Goal: Information Seeking & Learning: Find specific fact

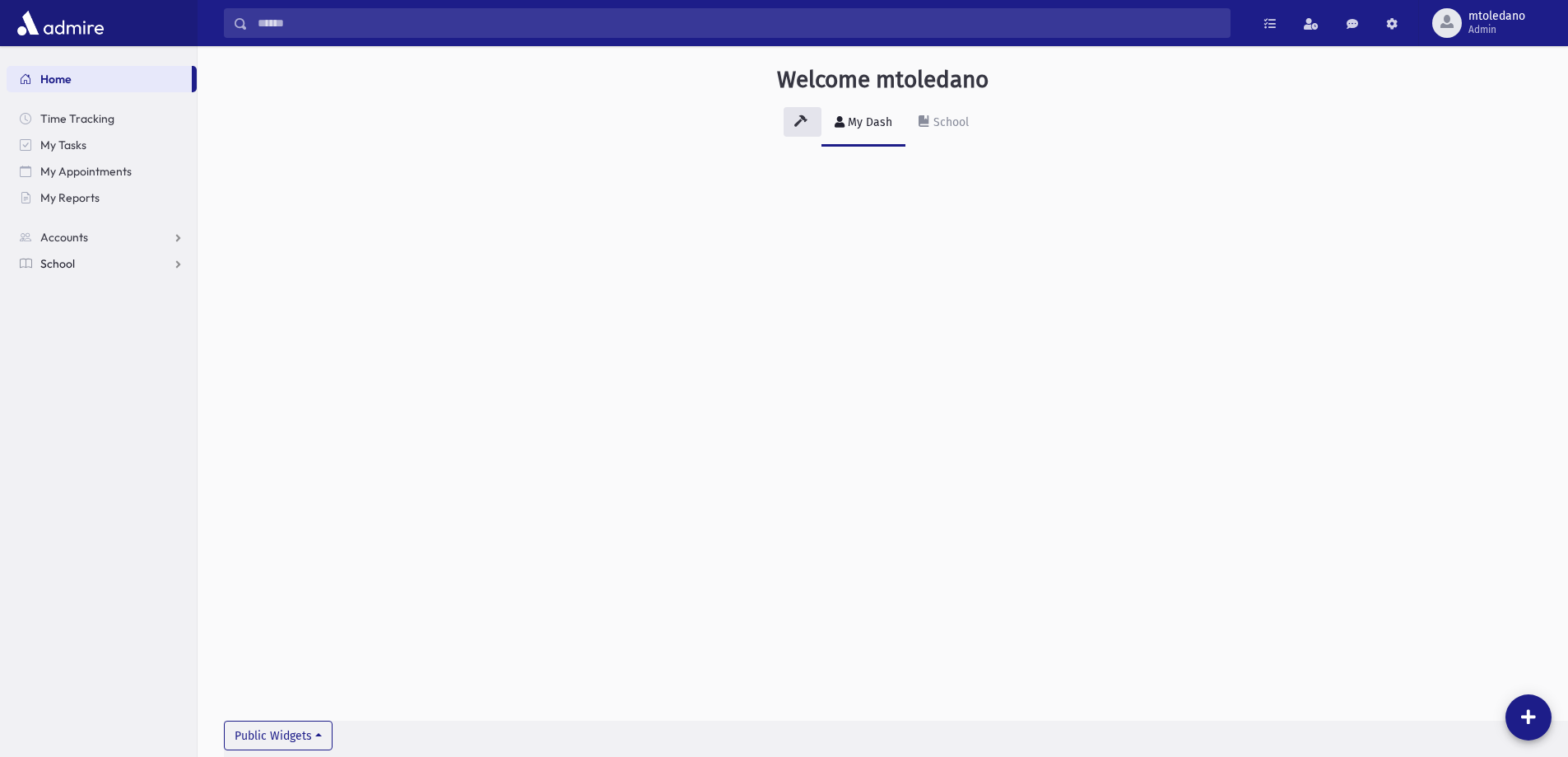
click at [61, 252] on link "School" at bounding box center [101, 263] width 190 height 27
click at [73, 291] on span "Students" at bounding box center [72, 289] width 46 height 15
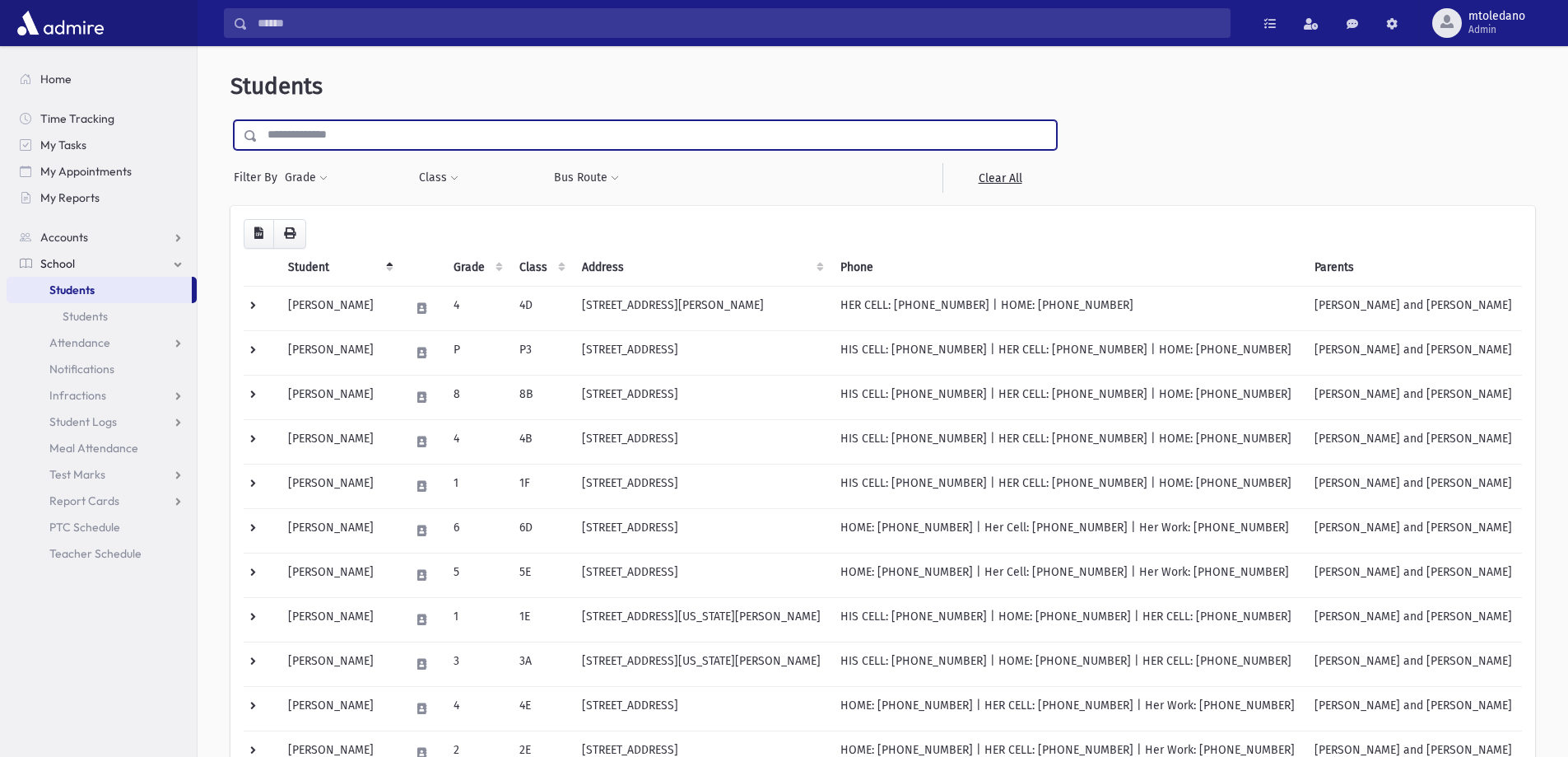
click at [352, 135] on input "text" at bounding box center [656, 135] width 798 height 30
type input "******"
click at [230, 120] on input "submit" at bounding box center [253, 131] width 46 height 22
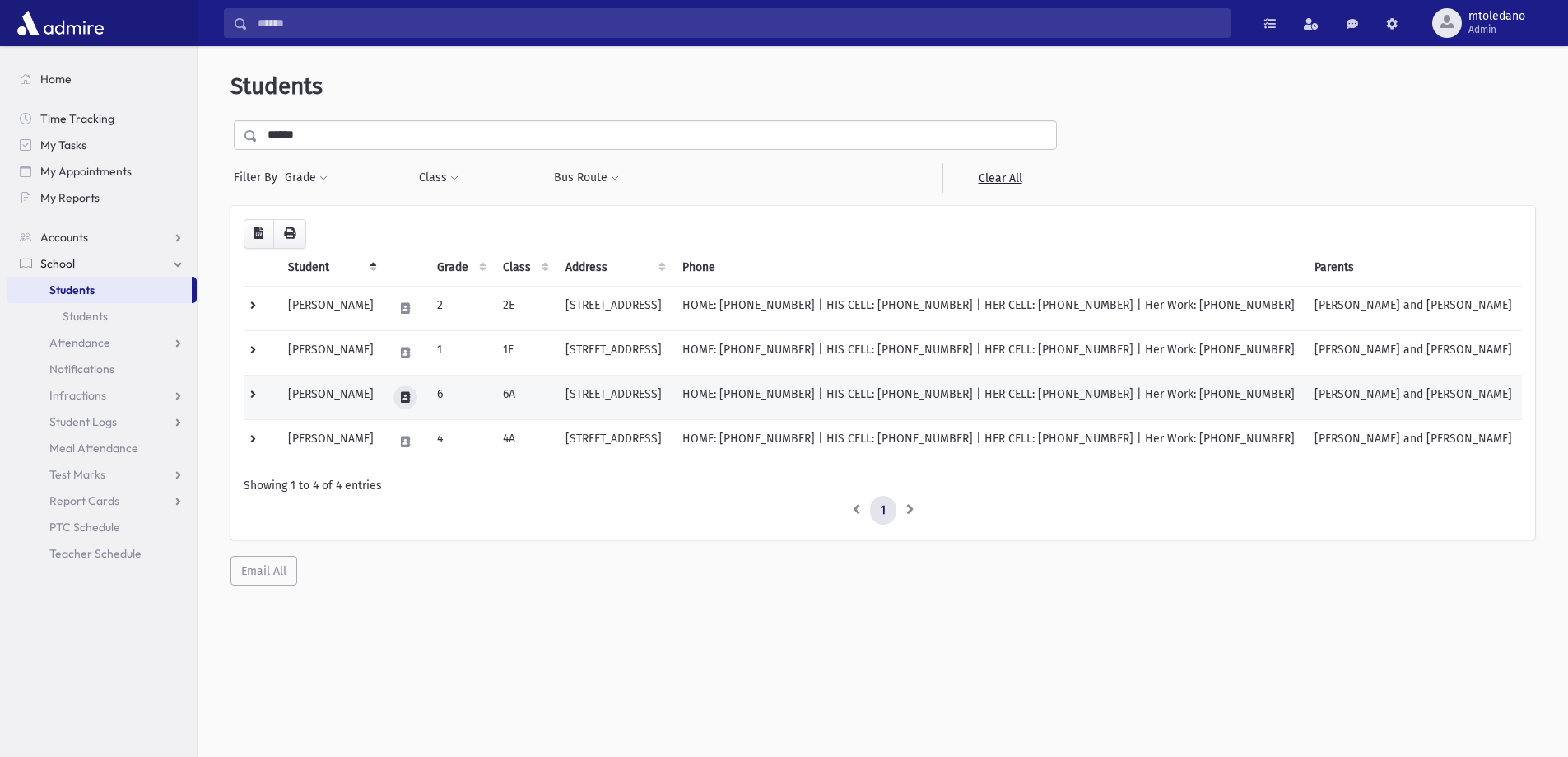
click at [410, 400] on icon at bounding box center [405, 397] width 9 height 11
click at [451, 397] on icon "button" at bounding box center [455, 397] width 13 height 11
